Goal: Use online tool/utility: Use online tool/utility

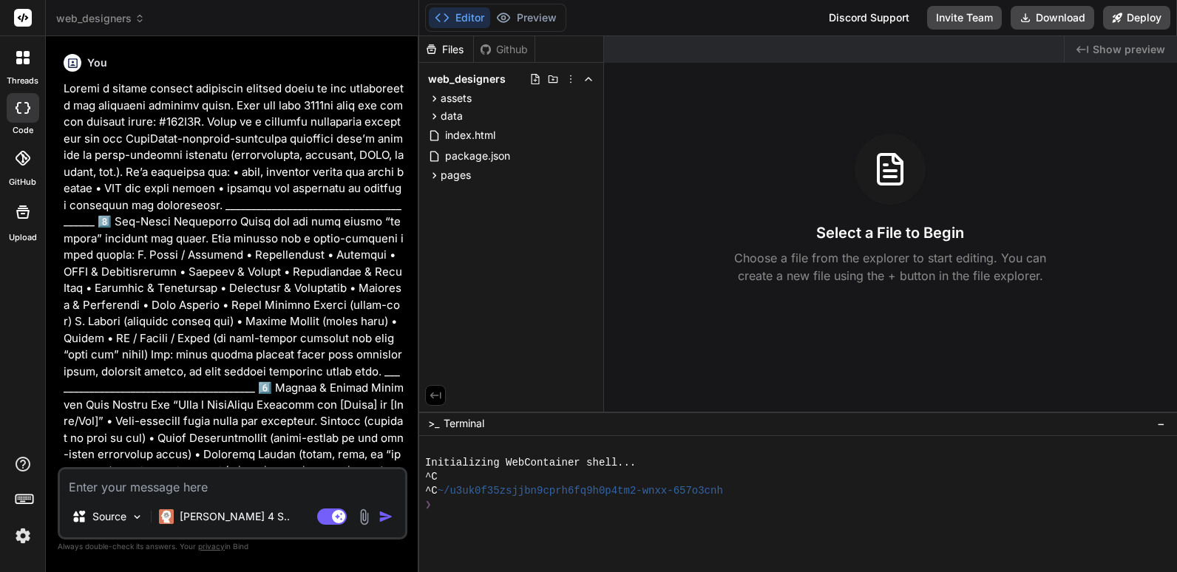
scroll to position [2472, 0]
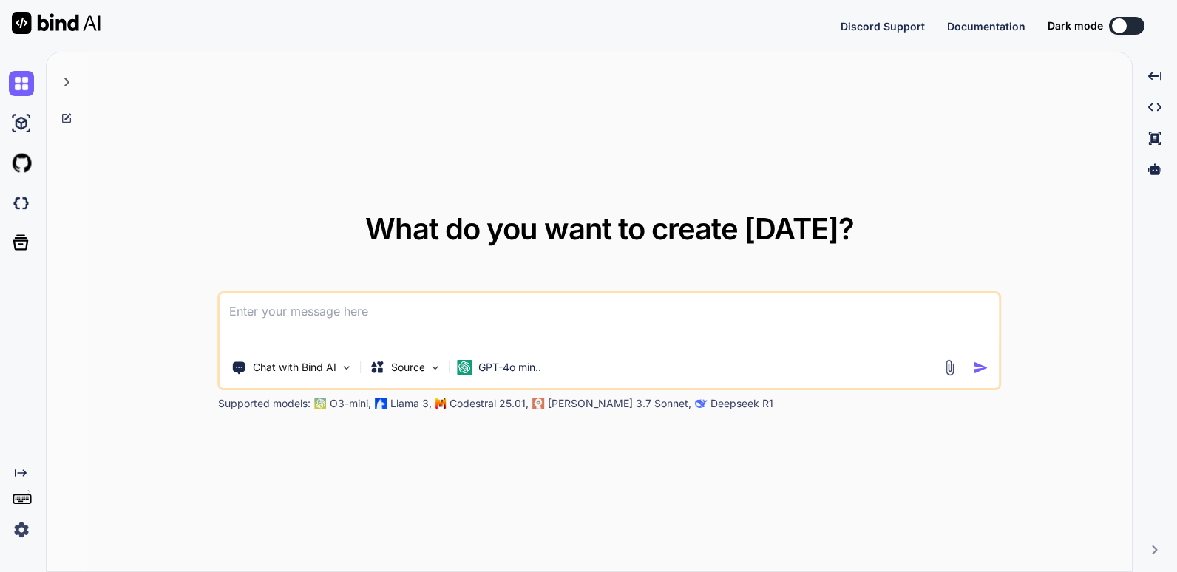
type textarea "x"
click at [21, 527] on img at bounding box center [21, 530] width 25 height 25
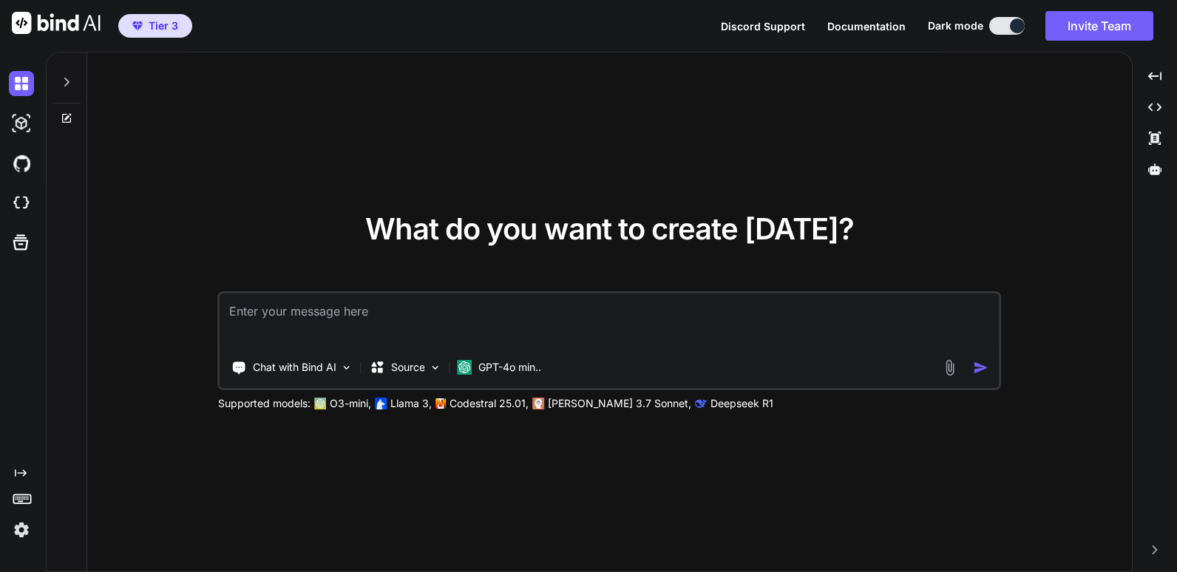
type textarea "x"
click at [22, 532] on img at bounding box center [21, 530] width 25 height 25
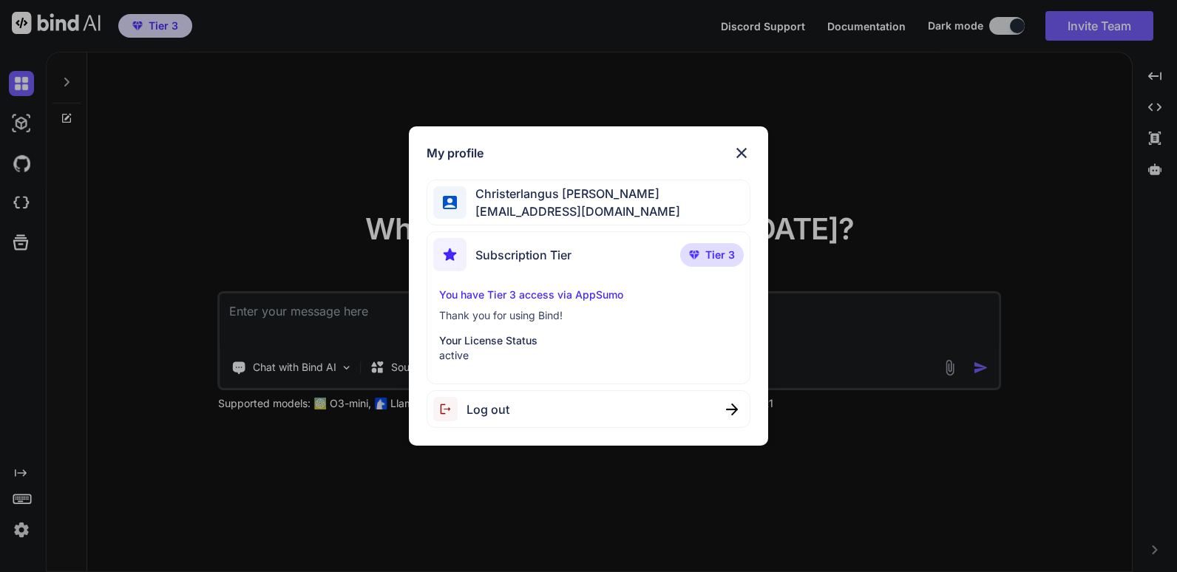
click at [744, 152] on img at bounding box center [742, 153] width 18 height 18
